Goal: Find specific page/section: Find specific page/section

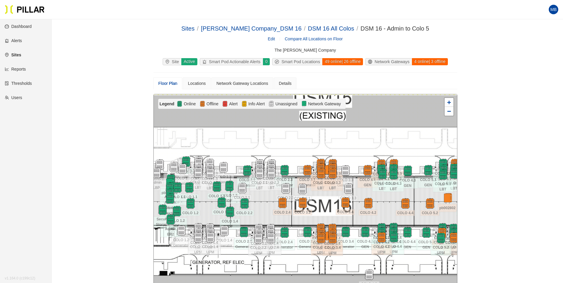
scroll to position [30, 0]
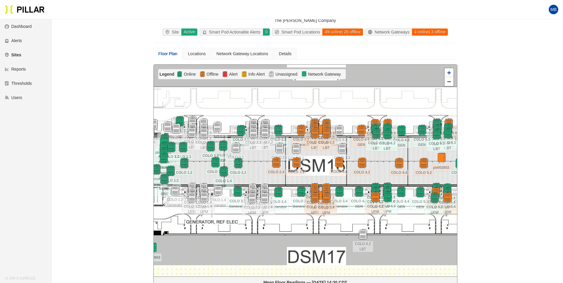
drag, startPoint x: 313, startPoint y: 173, endPoint x: 324, endPoint y: 161, distance: 15.3
click at [324, 161] on div at bounding box center [305, 171] width 303 height 212
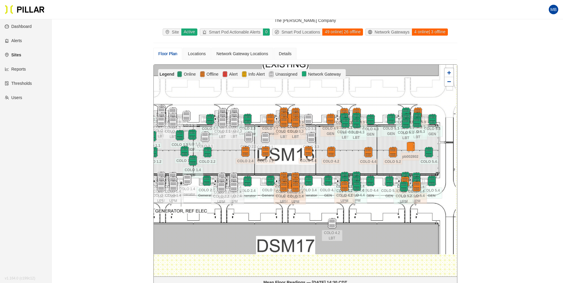
drag, startPoint x: 378, startPoint y: 159, endPoint x: 348, endPoint y: 148, distance: 32.7
click at [348, 148] on div at bounding box center [305, 171] width 303 height 212
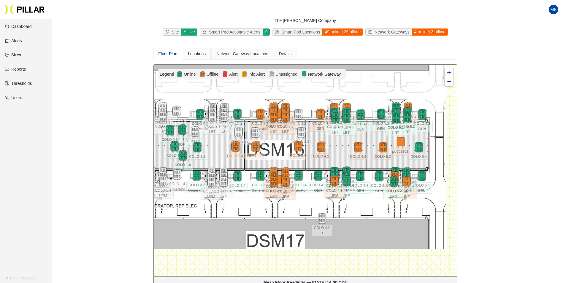
drag, startPoint x: 348, startPoint y: 148, endPoint x: 338, endPoint y: 143, distance: 11.3
click at [338, 143] on div at bounding box center [305, 171] width 303 height 212
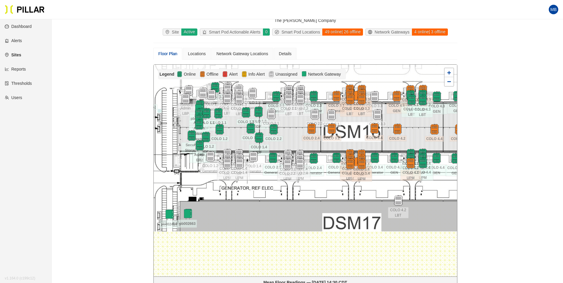
drag, startPoint x: 340, startPoint y: 146, endPoint x: 416, endPoint y: 128, distance: 78.3
click at [416, 128] on div at bounding box center [305, 171] width 303 height 212
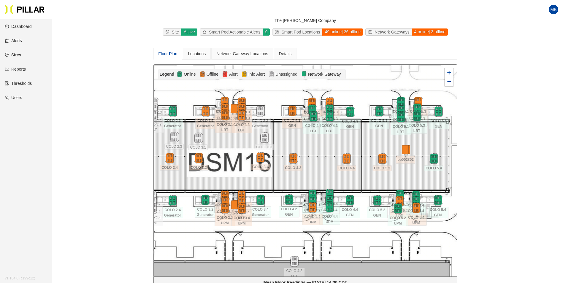
drag, startPoint x: 367, startPoint y: 195, endPoint x: 326, endPoint y: 167, distance: 49.9
click at [326, 167] on div at bounding box center [305, 171] width 303 height 212
